Goal: Transaction & Acquisition: Purchase product/service

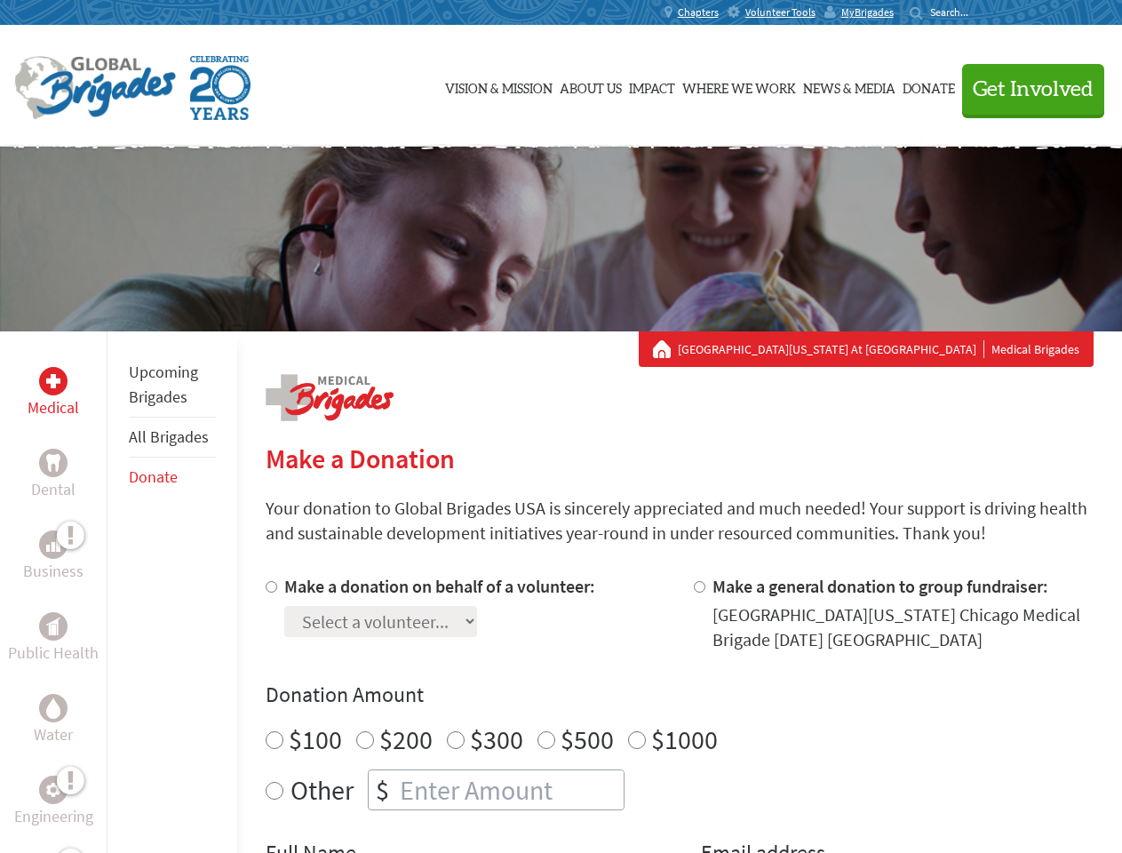
click at [981, 12] on div "Search for:" at bounding box center [945, 12] width 71 height 14
click at [1025, 89] on span "Get Involved" at bounding box center [1033, 89] width 121 height 21
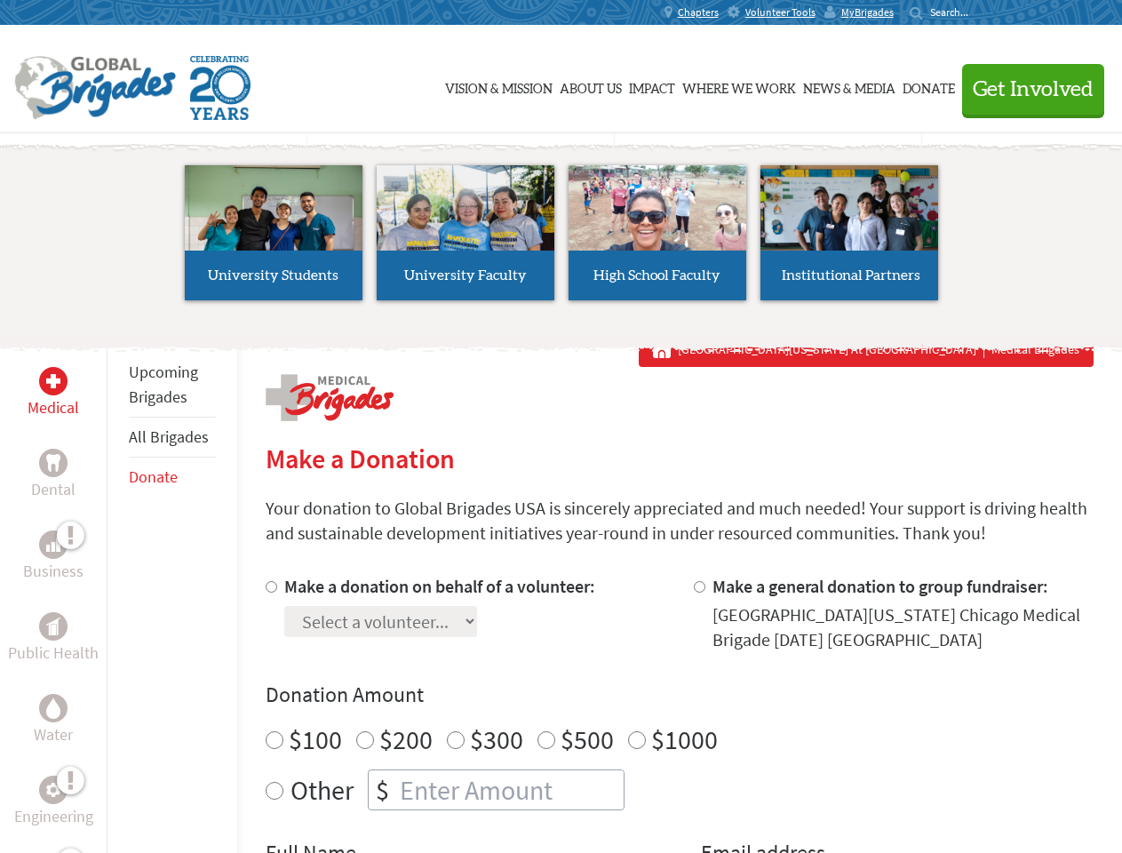
click at [562, 239] on li "High School Faculty" at bounding box center [658, 232] width 192 height 163
click at [117, 592] on div "Upcoming Brigades All Brigades Donate" at bounding box center [172, 757] width 131 height 853
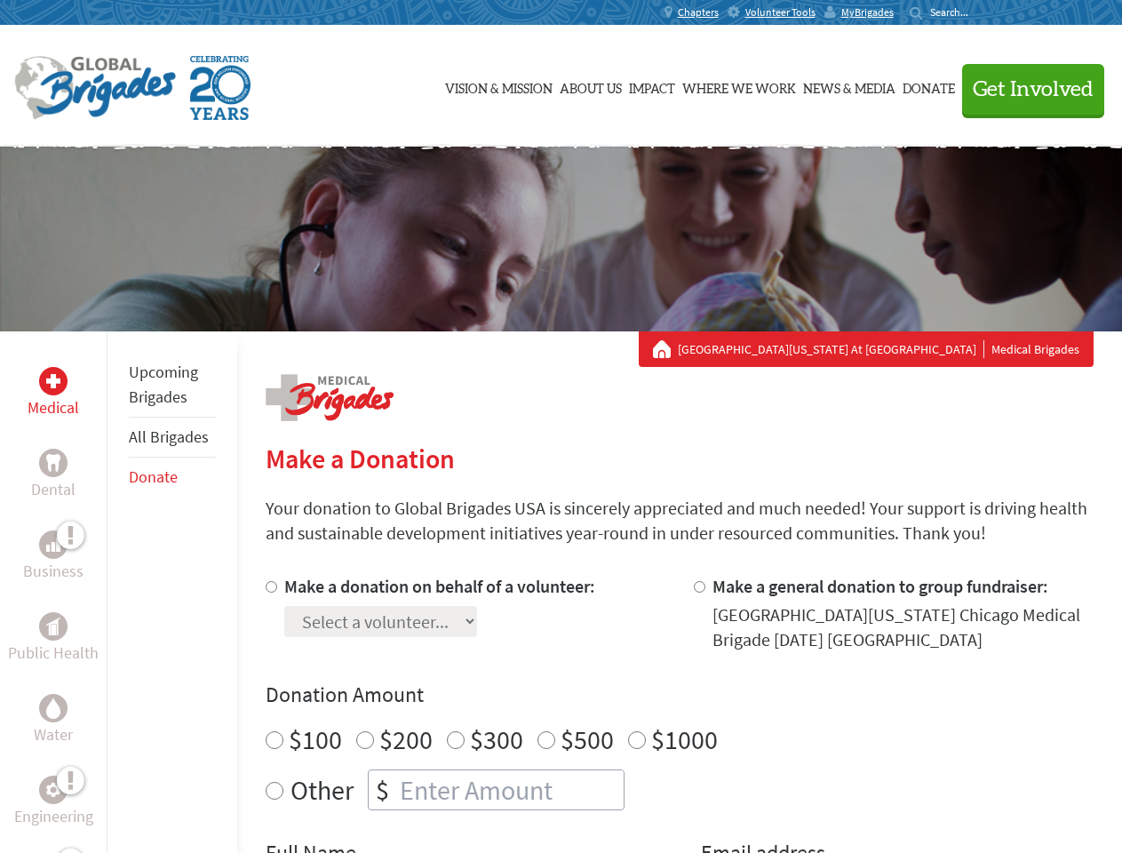
click at [679, 713] on div "Donation Amount $100 $200 $300 $500 $1000 Other $" at bounding box center [680, 746] width 828 height 130
click at [269, 586] on input "Make a donation on behalf of a volunteer:" at bounding box center [272, 587] width 12 height 12
radio input "true"
click at [698, 586] on input "Make a general donation to group fundraiser:" at bounding box center [700, 587] width 12 height 12
radio input "true"
